Goal: Task Accomplishment & Management: Manage account settings

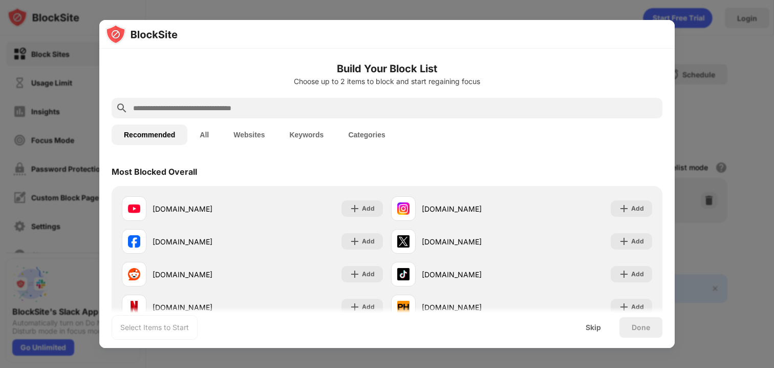
click at [331, 104] on input "text" at bounding box center [395, 108] width 527 height 12
type input "*"
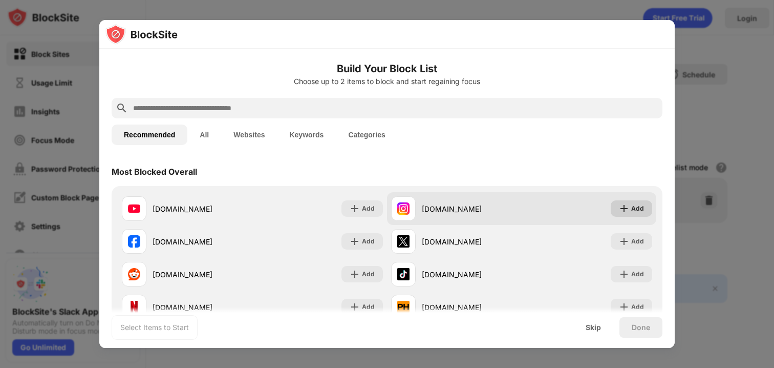
click at [626, 203] on img at bounding box center [624, 208] width 10 height 10
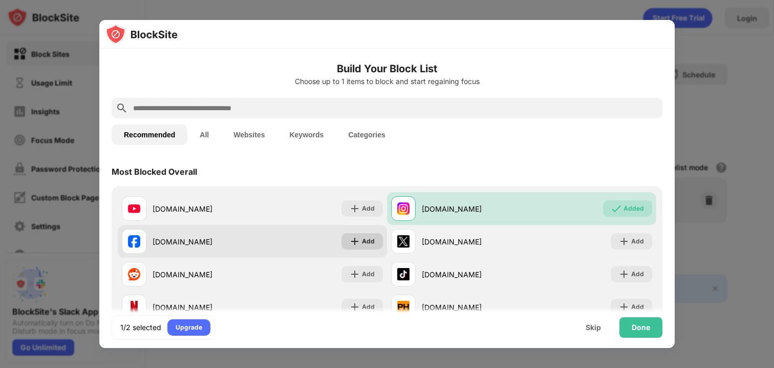
click at [366, 242] on div "Add" at bounding box center [368, 241] width 13 height 10
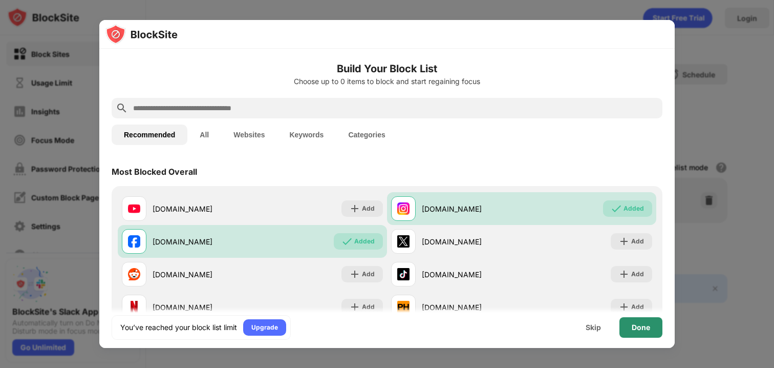
click at [653, 331] on div "Done" at bounding box center [641, 327] width 43 height 20
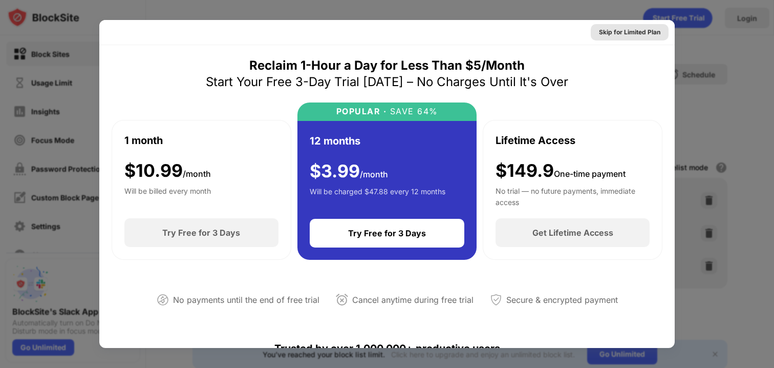
click at [623, 33] on div "Skip for Limited Plan" at bounding box center [629, 32] width 61 height 10
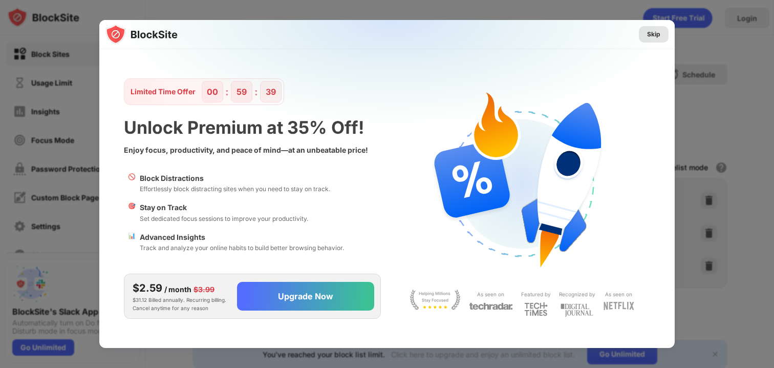
click at [649, 34] on div "Skip" at bounding box center [653, 34] width 13 height 10
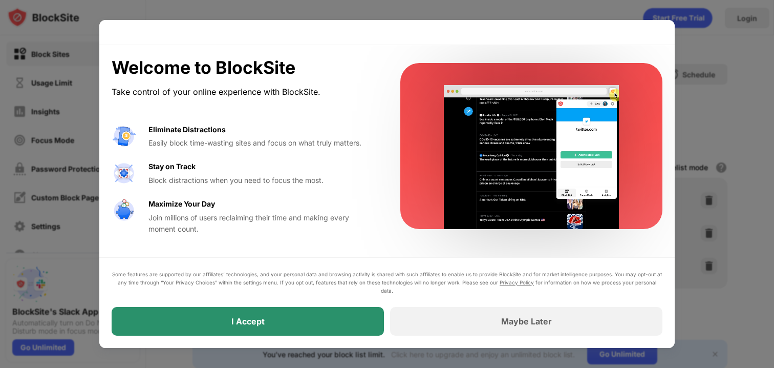
click at [307, 322] on div "I Accept" at bounding box center [248, 321] width 273 height 29
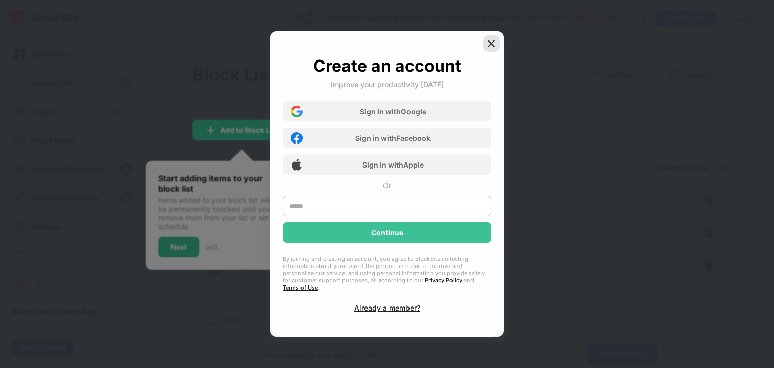
click at [492, 47] on img at bounding box center [492, 43] width 10 height 10
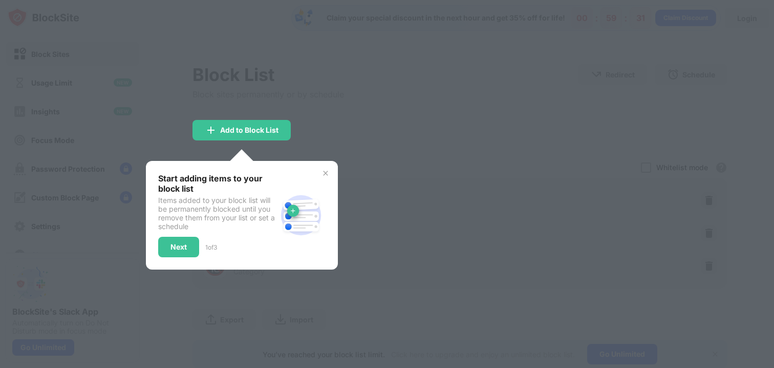
click at [454, 85] on div at bounding box center [387, 184] width 774 height 368
click at [323, 175] on img at bounding box center [326, 173] width 8 height 8
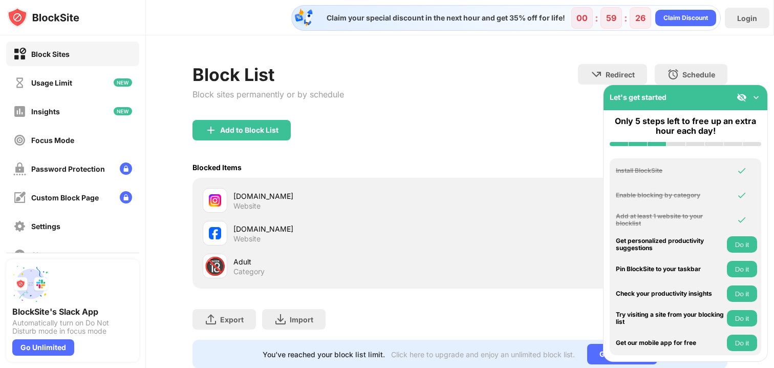
click at [754, 99] on img at bounding box center [756, 97] width 10 height 10
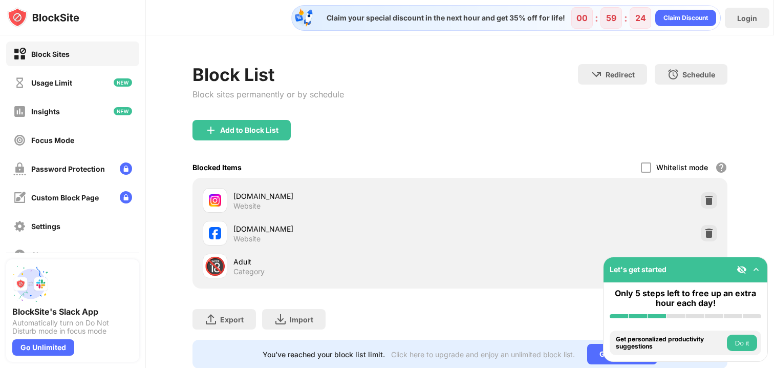
click at [753, 268] on img at bounding box center [756, 269] width 10 height 10
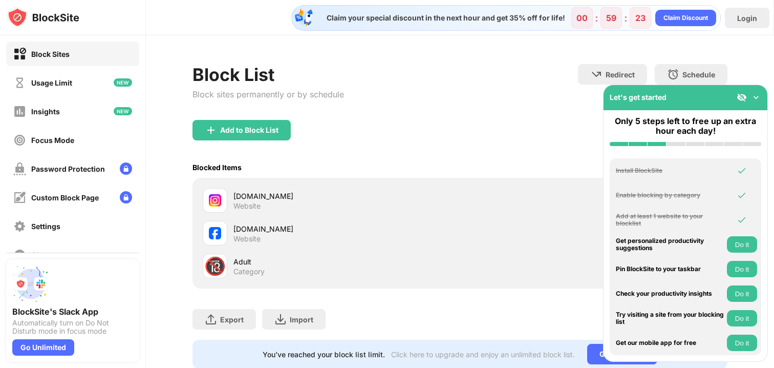
click at [751, 97] on div at bounding box center [749, 97] width 25 height 10
click at [758, 95] on img at bounding box center [756, 97] width 10 height 10
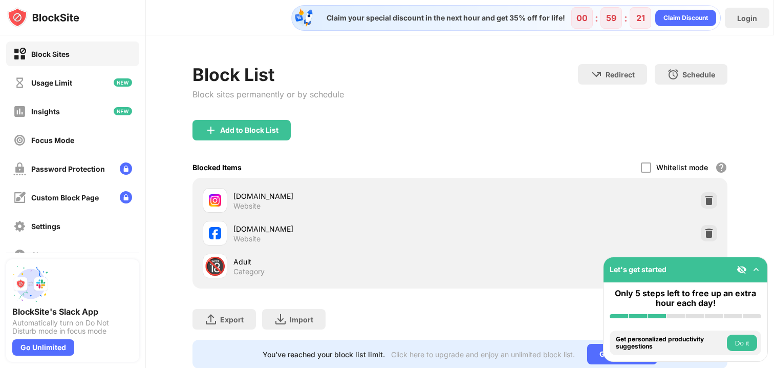
click at [743, 344] on button "Do it" at bounding box center [742, 342] width 30 height 16
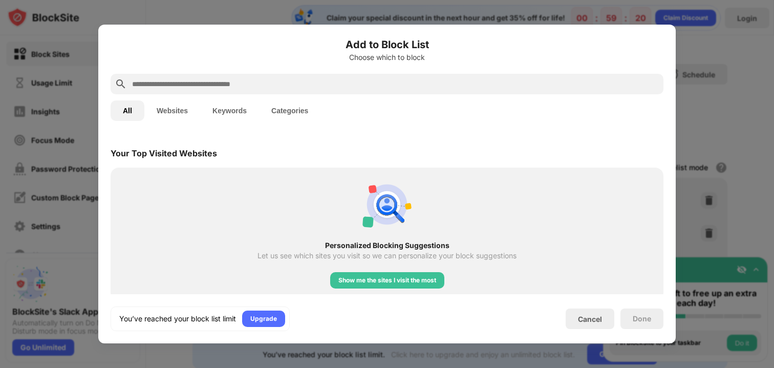
scroll to position [357, 0]
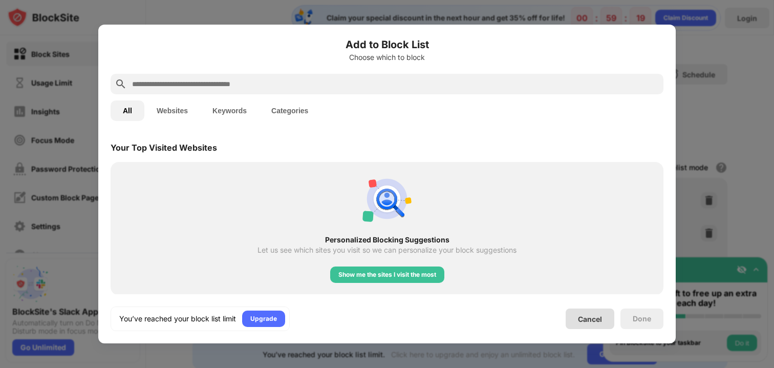
click at [585, 313] on div "Cancel" at bounding box center [590, 318] width 49 height 20
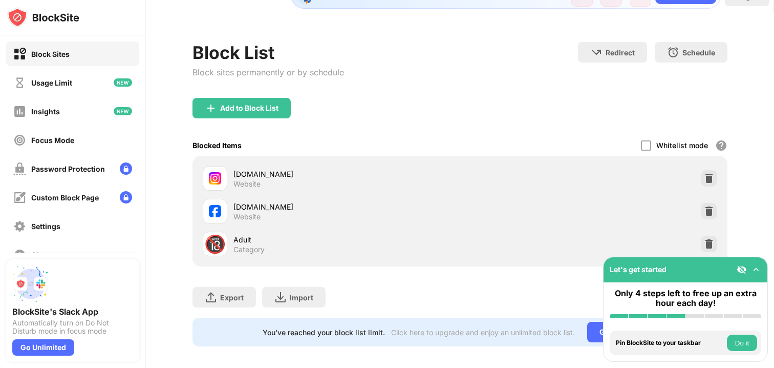
scroll to position [29, 0]
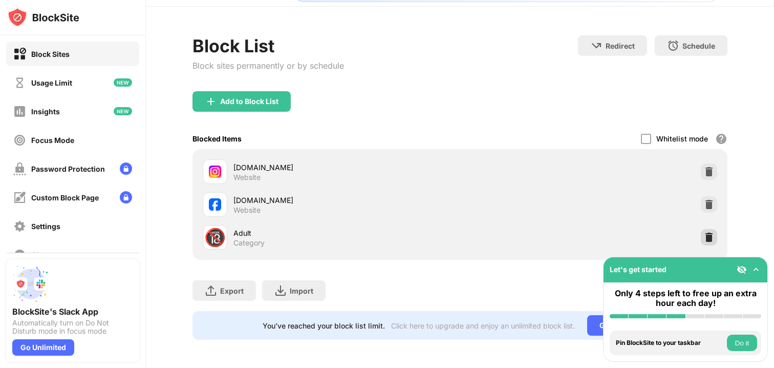
click at [711, 234] on img at bounding box center [709, 237] width 10 height 10
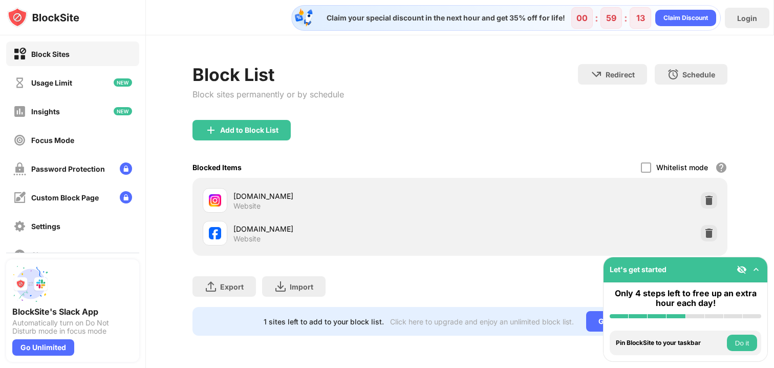
scroll to position [0, 0]
